Goal: Navigation & Orientation: Find specific page/section

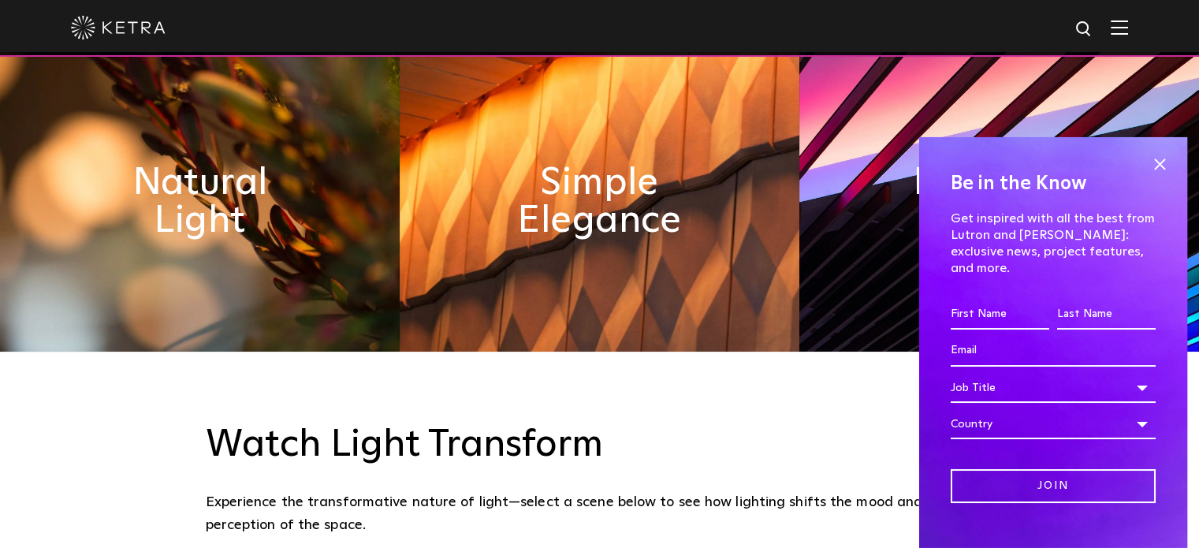
scroll to position [852, 0]
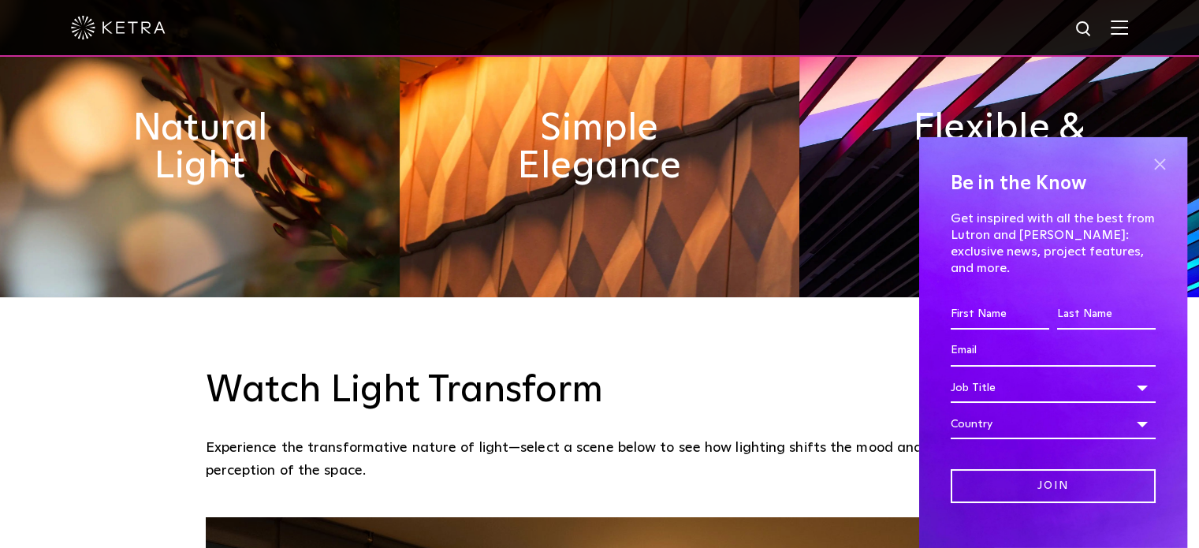
click at [1148, 166] on span at bounding box center [1160, 165] width 24 height 24
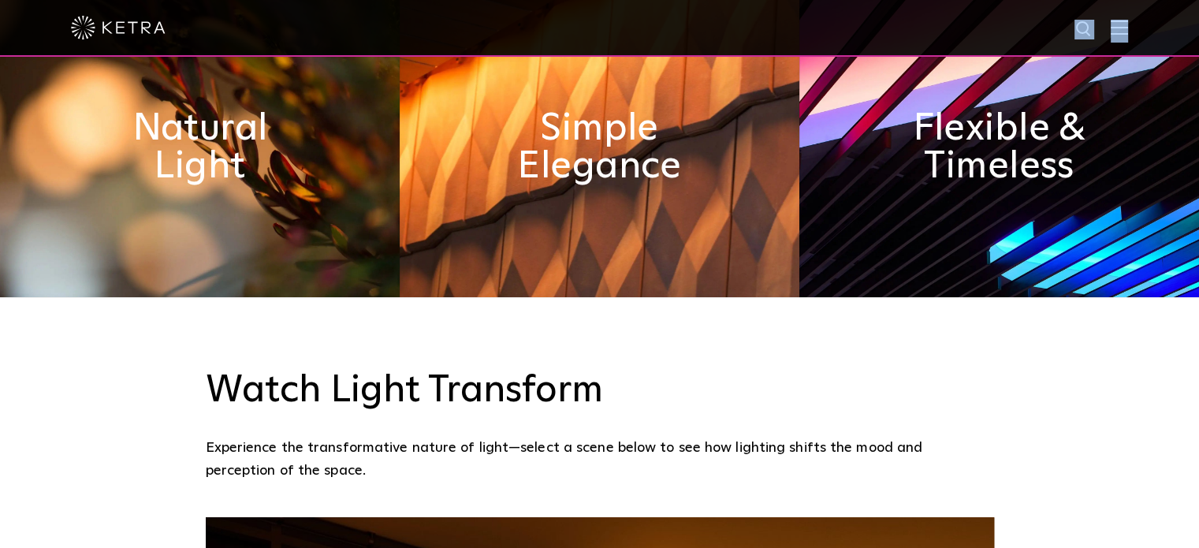
drag, startPoint x: 1137, startPoint y: 40, endPoint x: 1136, endPoint y: 26, distance: 14.3
click at [1136, 26] on div at bounding box center [599, 28] width 1199 height 57
click at [1128, 26] on img at bounding box center [1119, 27] width 17 height 15
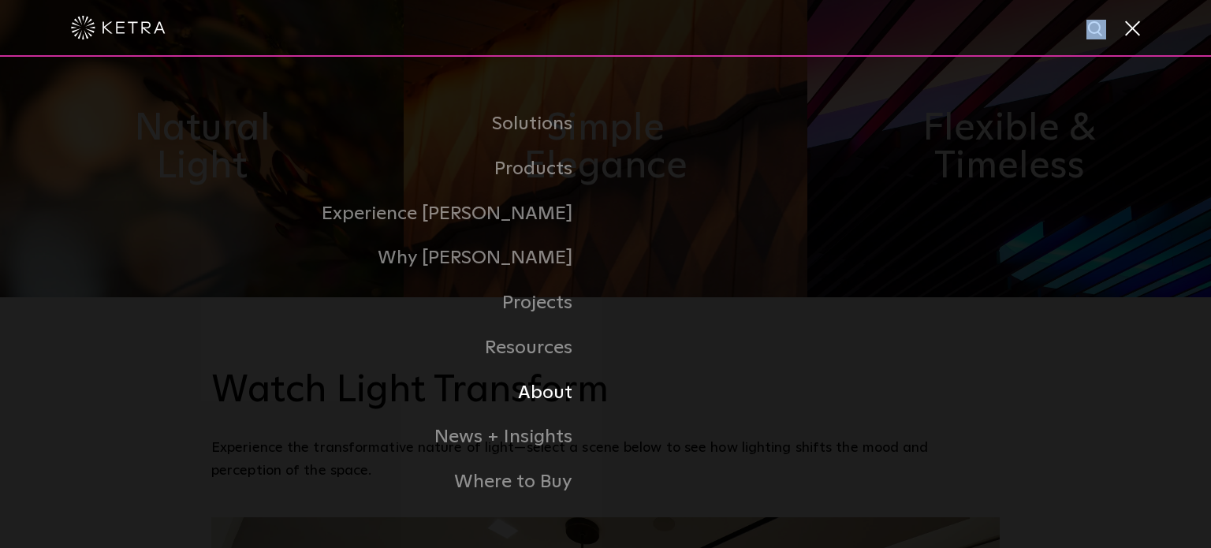
click at [547, 397] on link "About" at bounding box center [408, 393] width 394 height 45
